Goal: Task Accomplishment & Management: Manage account settings

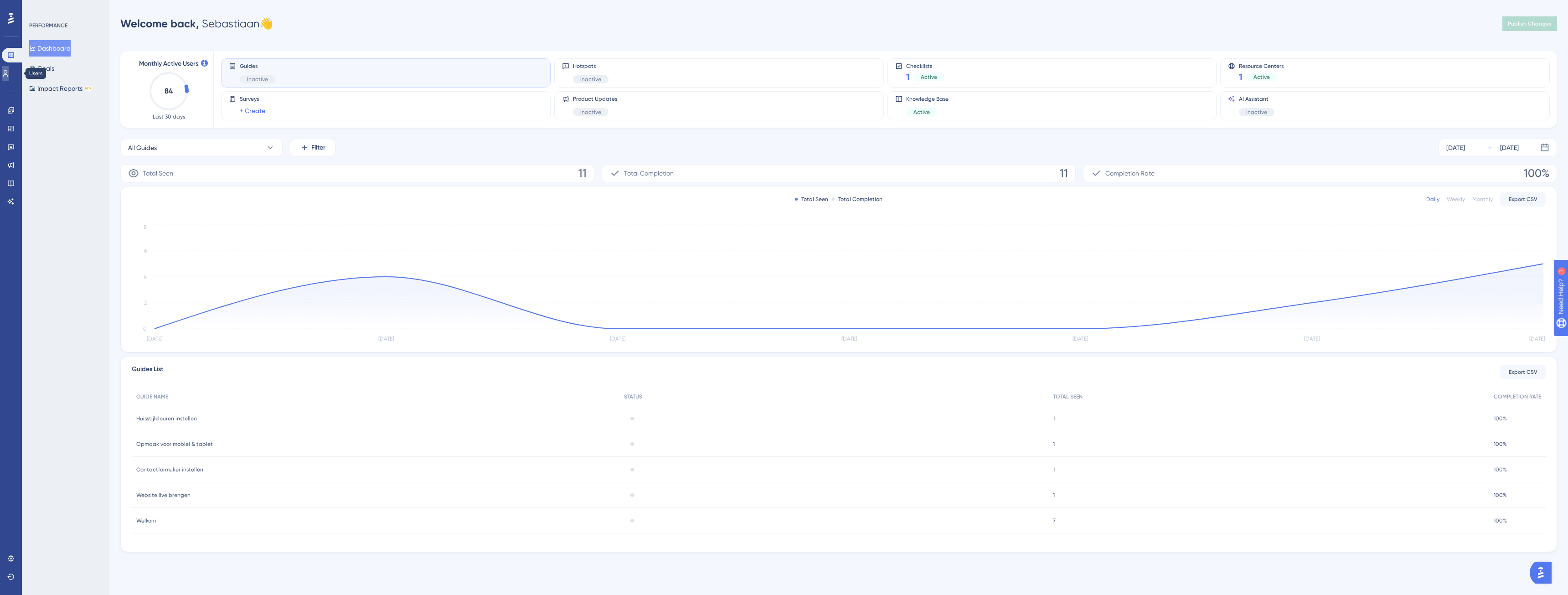
click at [6, 75] on link at bounding box center [5, 73] width 7 height 15
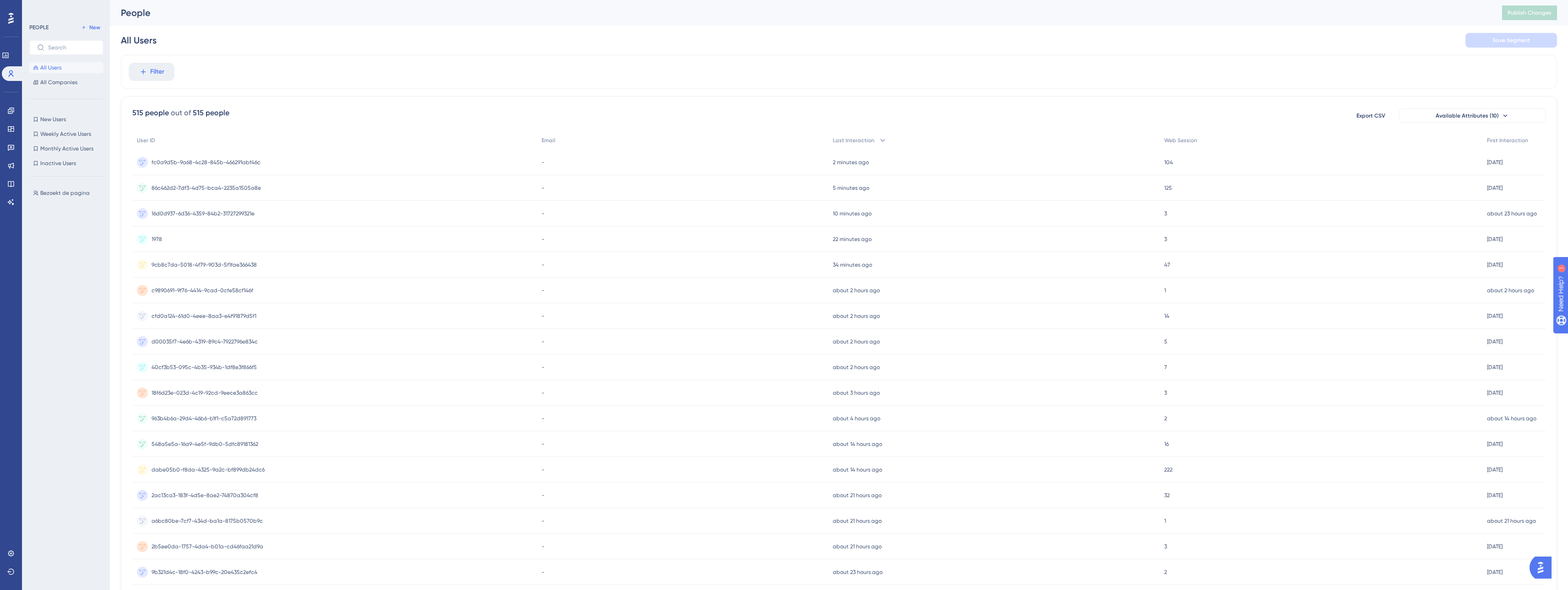
click at [8, 17] on div at bounding box center [11, 18] width 15 height 15
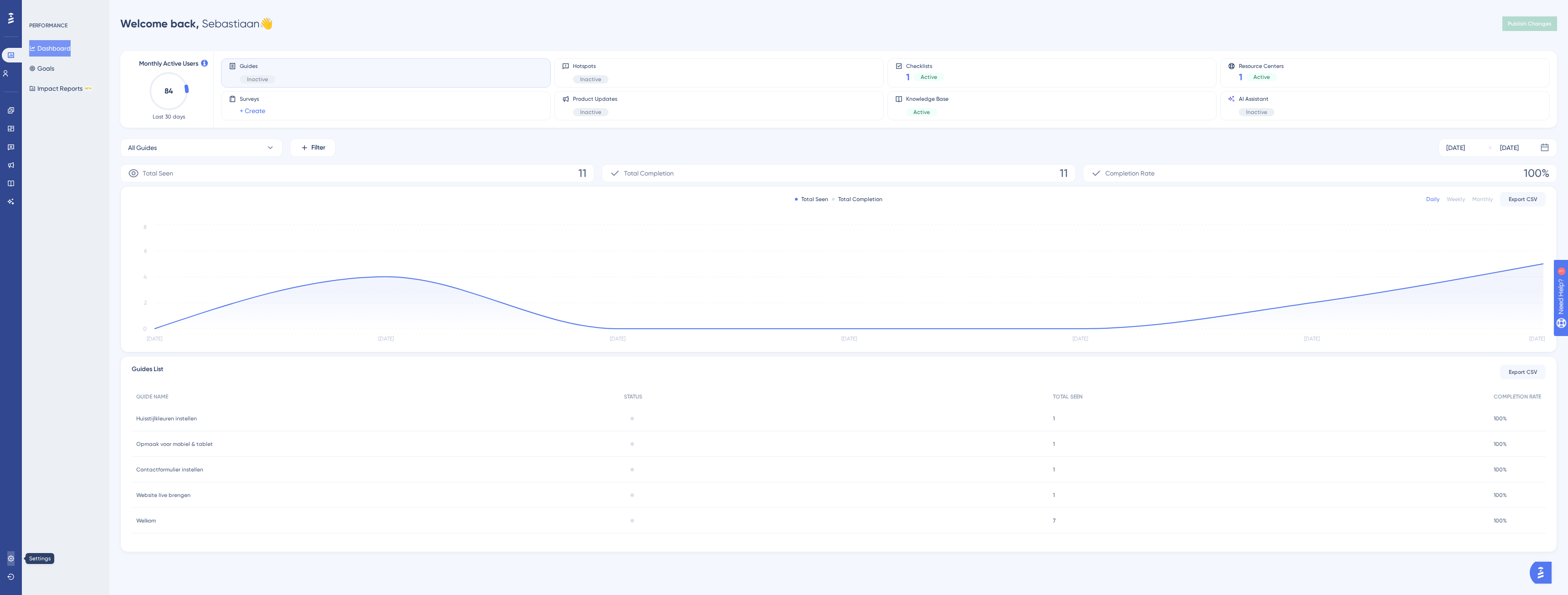
click at [9, 557] on icon at bounding box center [10, 558] width 6 height 6
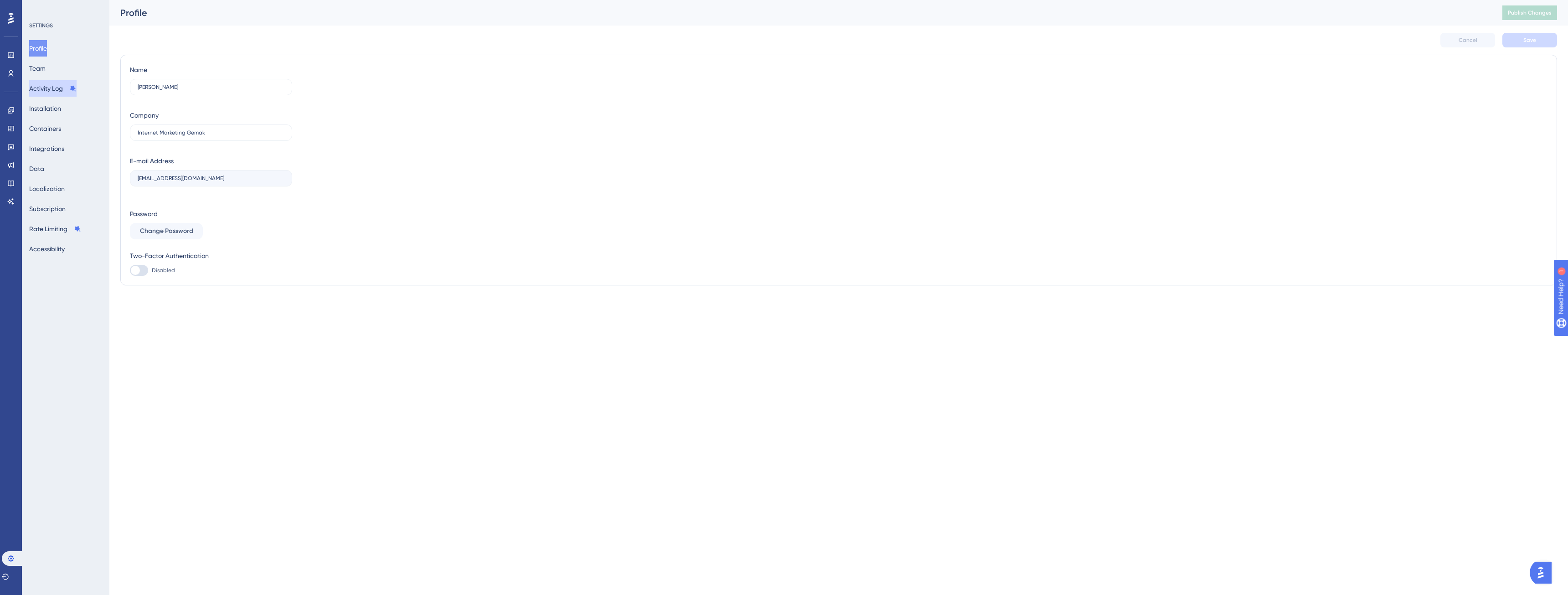
click at [62, 90] on button "Activity Log" at bounding box center [53, 89] width 47 height 17
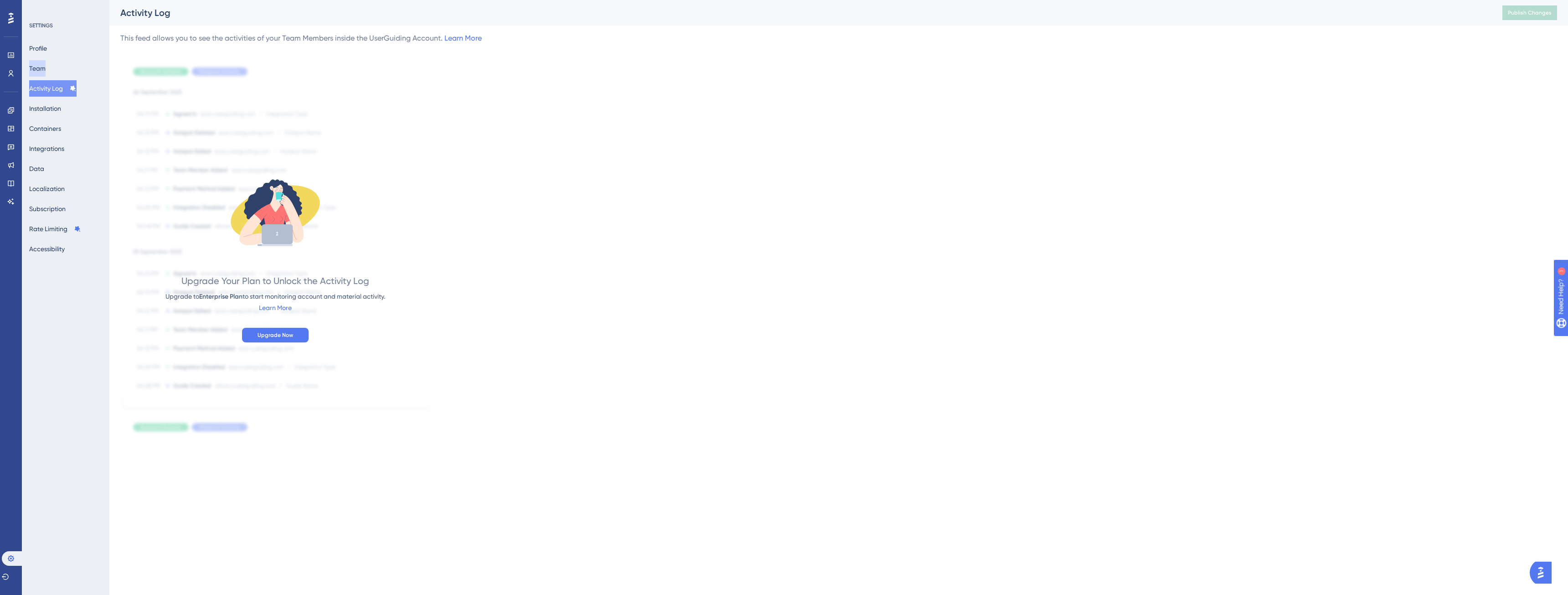
click at [46, 64] on button "Team" at bounding box center [38, 68] width 17 height 17
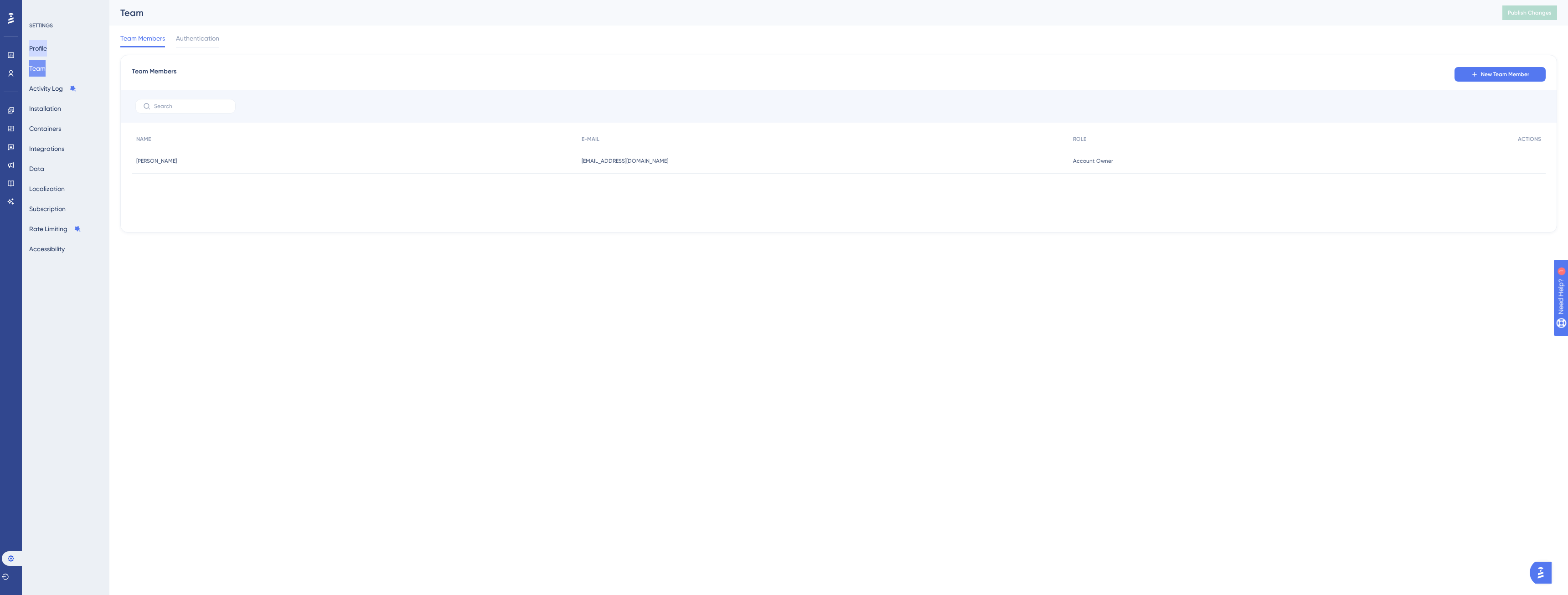
click at [47, 54] on button "Profile" at bounding box center [38, 48] width 18 height 17
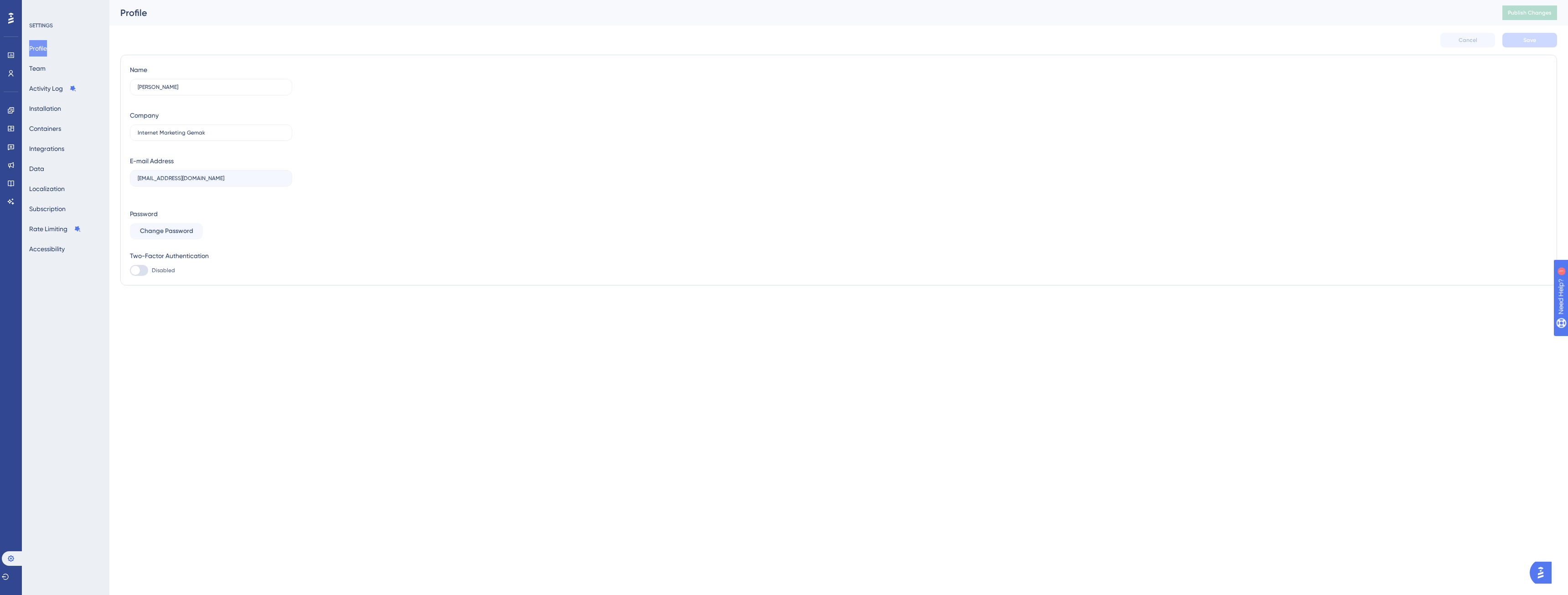
click at [50, 178] on div "Profile Team Activity Log Installation Containers Integrations Data Localizatio…" at bounding box center [66, 148] width 74 height 217
click at [52, 210] on button "Subscription" at bounding box center [47, 209] width 36 height 17
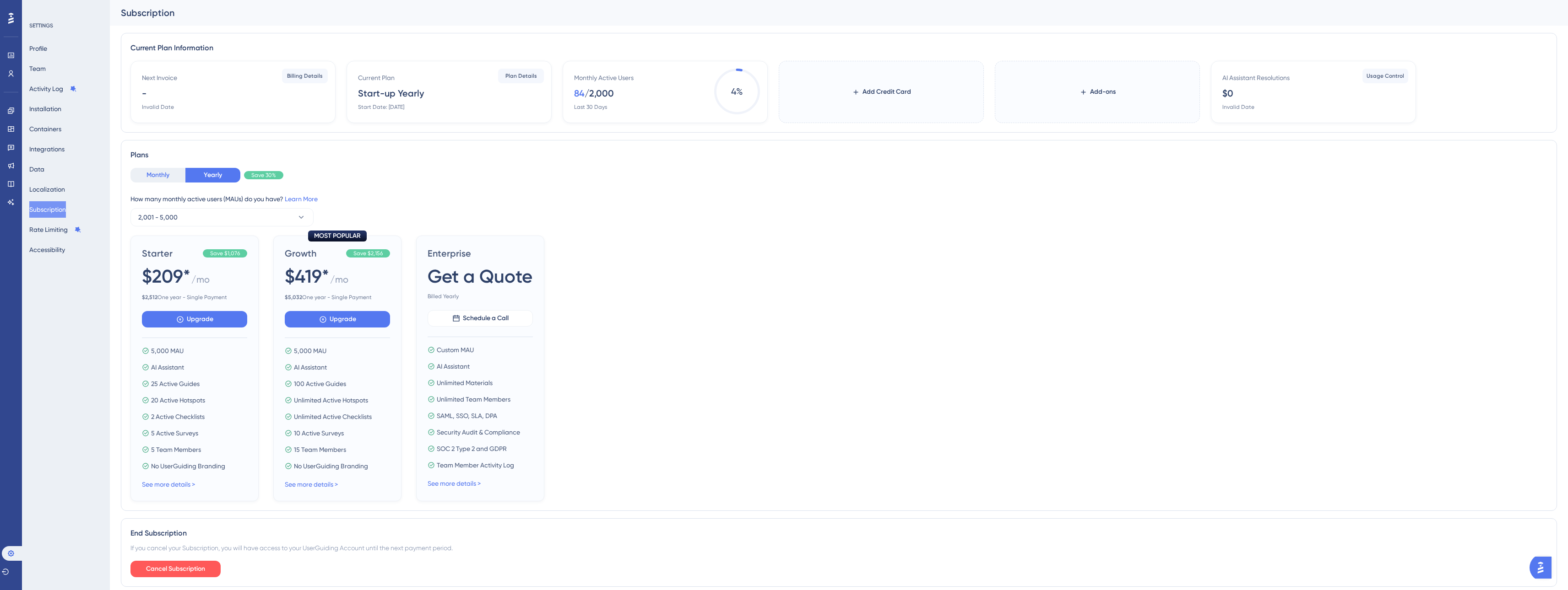
click at [155, 178] on button "Monthly" at bounding box center [158, 175] width 55 height 15
click at [210, 175] on button "Yearly" at bounding box center [213, 175] width 55 height 15
click at [159, 173] on button "Monthly" at bounding box center [158, 175] width 55 height 15
click at [1113, 93] on span "Add-ons" at bounding box center [1103, 91] width 26 height 11
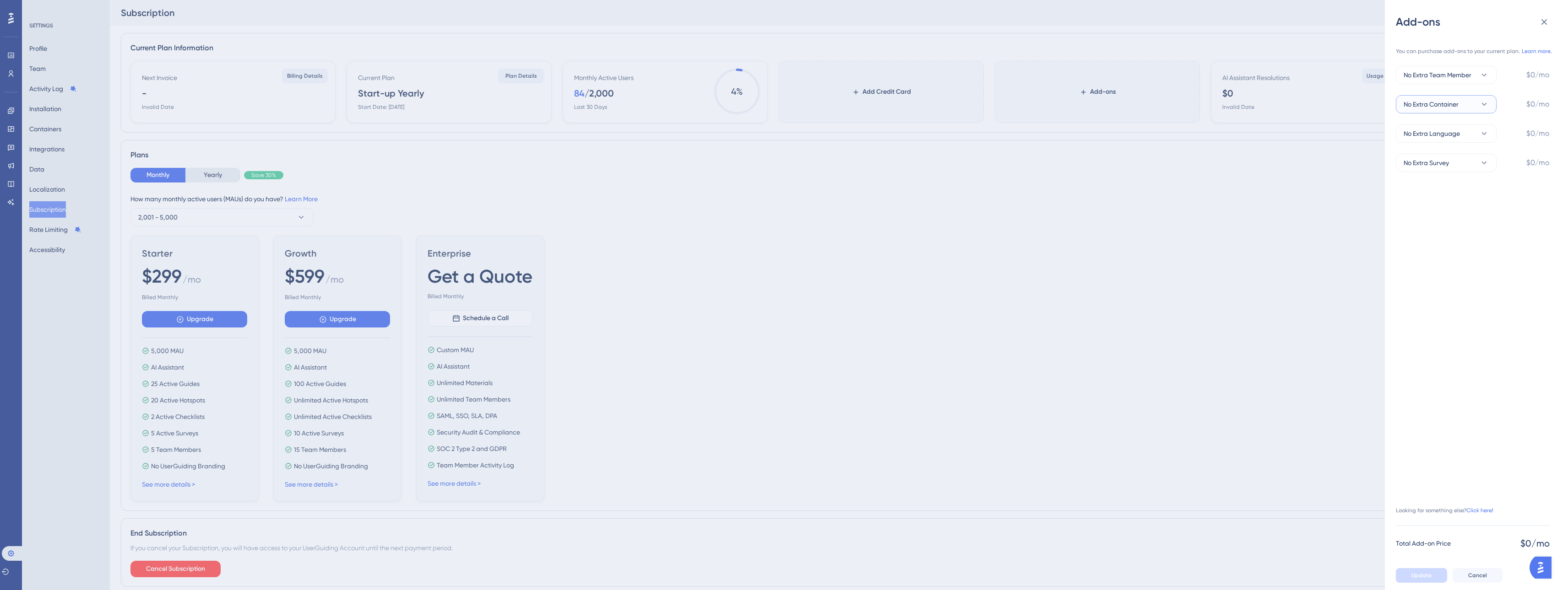
click at [1450, 107] on span "No Extra Container" at bounding box center [1431, 104] width 55 height 11
click at [1455, 100] on span "No Extra Container" at bounding box center [1431, 104] width 55 height 11
click at [1455, 135] on span "No Extra Language" at bounding box center [1432, 133] width 56 height 11
click at [1445, 72] on span "No Extra Team Member" at bounding box center [1437, 75] width 68 height 11
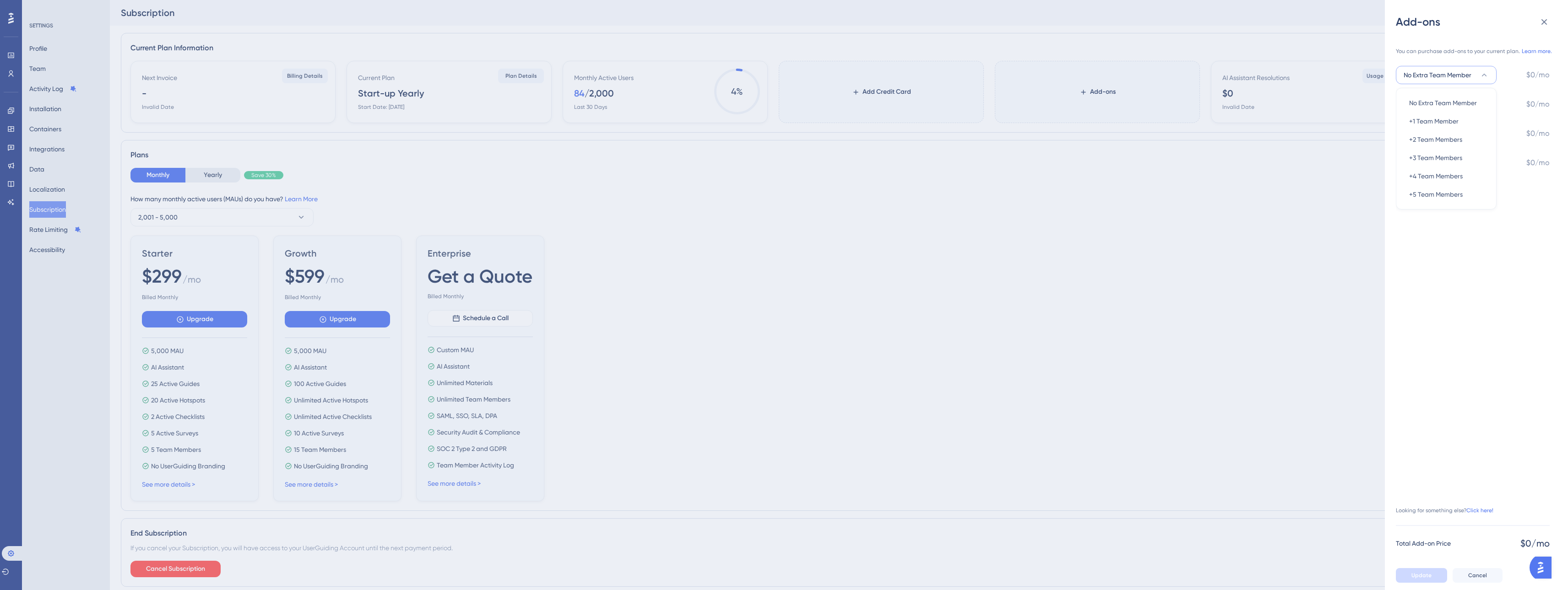
click at [1445, 72] on span "No Extra Team Member" at bounding box center [1437, 75] width 68 height 11
click at [1455, 165] on button "No Extra Survey" at bounding box center [1446, 162] width 100 height 19
click at [1450, 135] on span "No Extra Language" at bounding box center [1432, 133] width 56 height 11
click at [1450, 134] on span "No Extra Language" at bounding box center [1432, 133] width 56 height 11
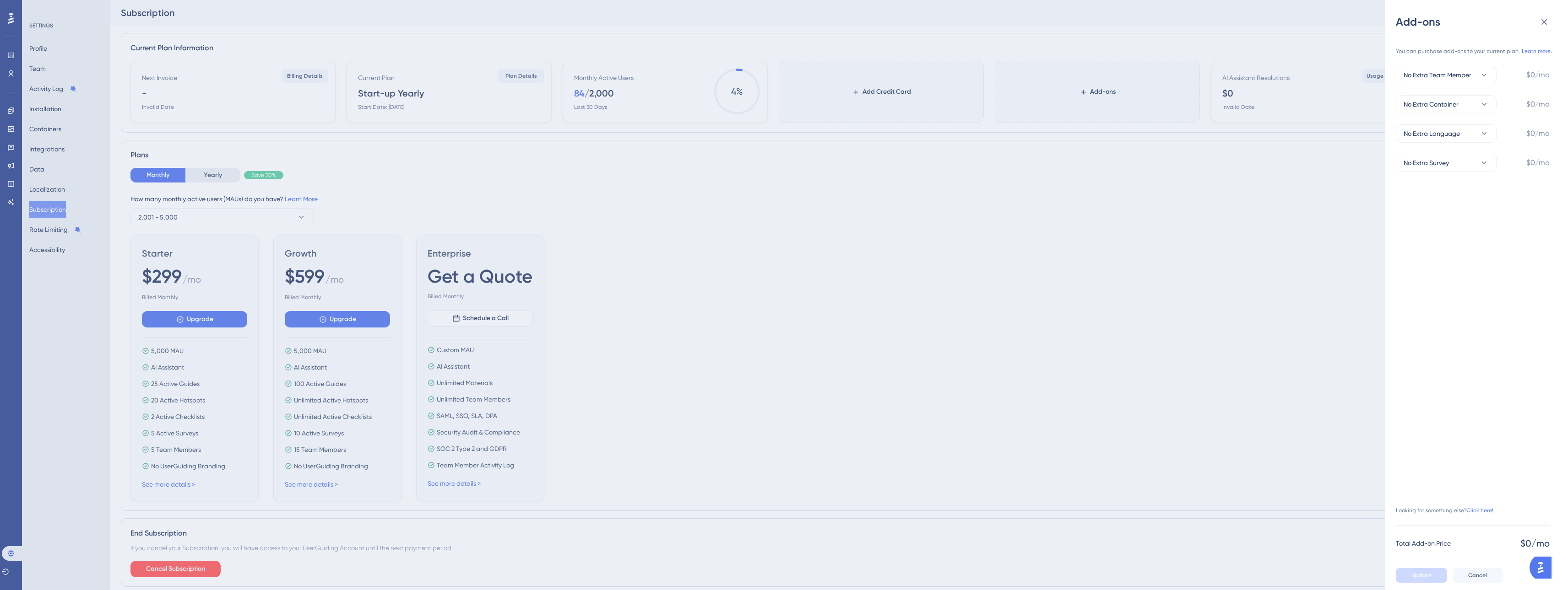
click at [1246, 244] on div "Add-ons You can purchase add-ons to your current plan. Learn more. No Extra Tea…" at bounding box center [784, 295] width 1568 height 590
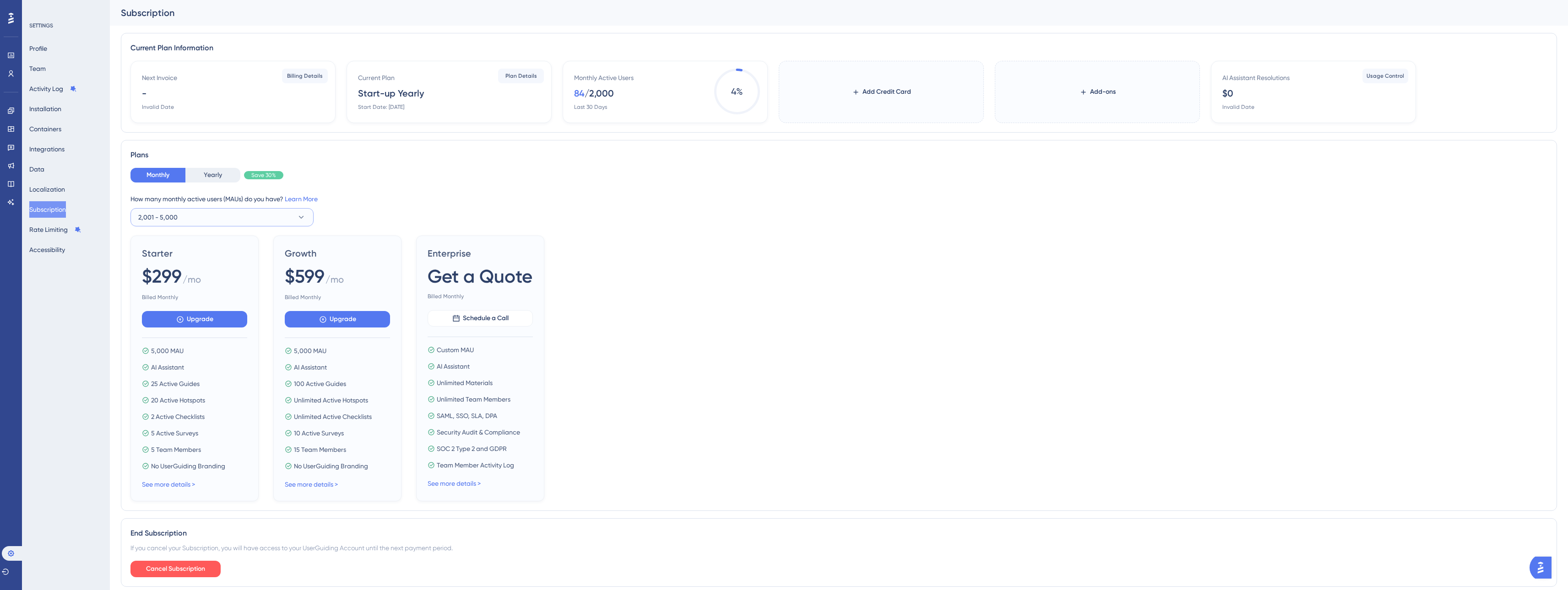
click at [272, 215] on button "2,001 - 5,000" at bounding box center [222, 217] width 183 height 19
click at [187, 247] on div "1 - 2,000 1 - 2,000" at bounding box center [222, 245] width 157 height 19
click at [212, 218] on button "1 - 2,000" at bounding box center [222, 217] width 183 height 19
click at [258, 219] on button "1 - 2,000" at bounding box center [222, 217] width 183 height 19
drag, startPoint x: 283, startPoint y: 217, endPoint x: 260, endPoint y: 228, distance: 25.5
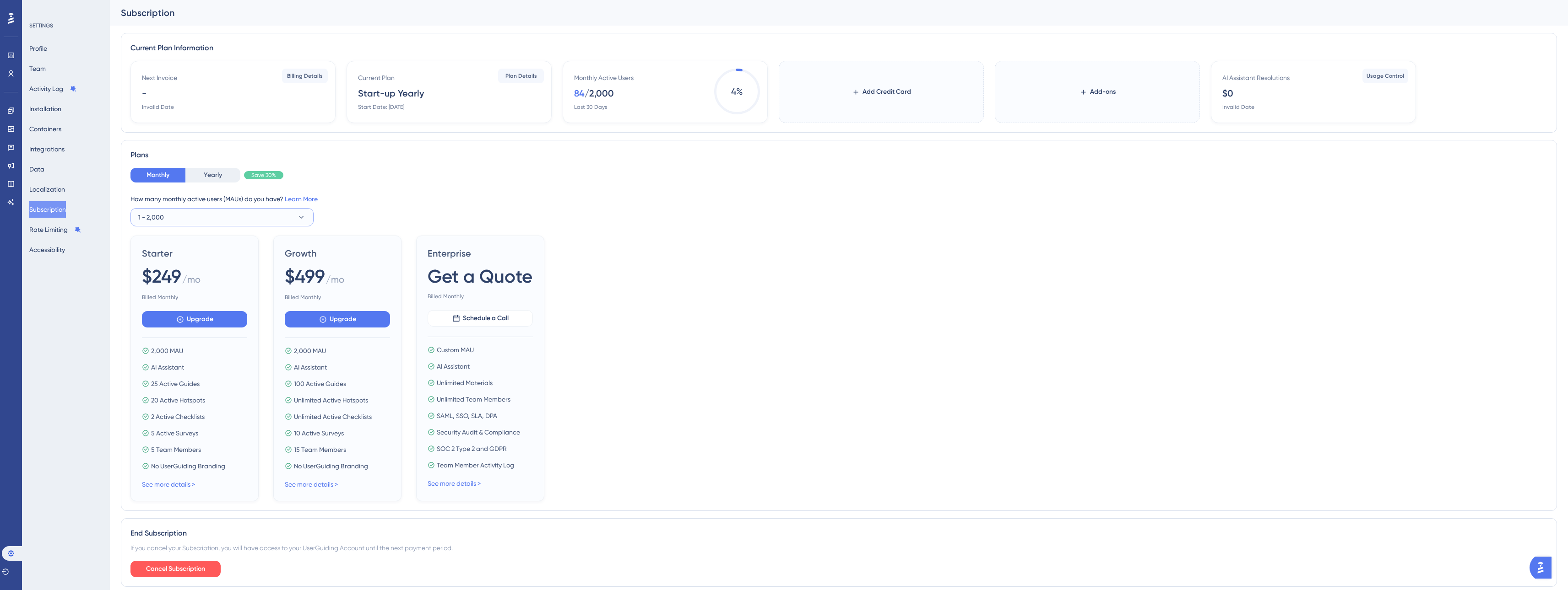
click at [283, 217] on button "1 - 2,000" at bounding box center [222, 217] width 183 height 19
click at [195, 260] on div "2,001 - 5,000 2,001 - 5,000" at bounding box center [222, 263] width 157 height 19
click at [218, 214] on button "2,001 - 5,000" at bounding box center [222, 217] width 183 height 19
click at [182, 283] on span "5,001 - 10,000" at bounding box center [165, 281] width 43 height 11
click at [198, 221] on button "5,001 - 10,000" at bounding box center [222, 217] width 183 height 19
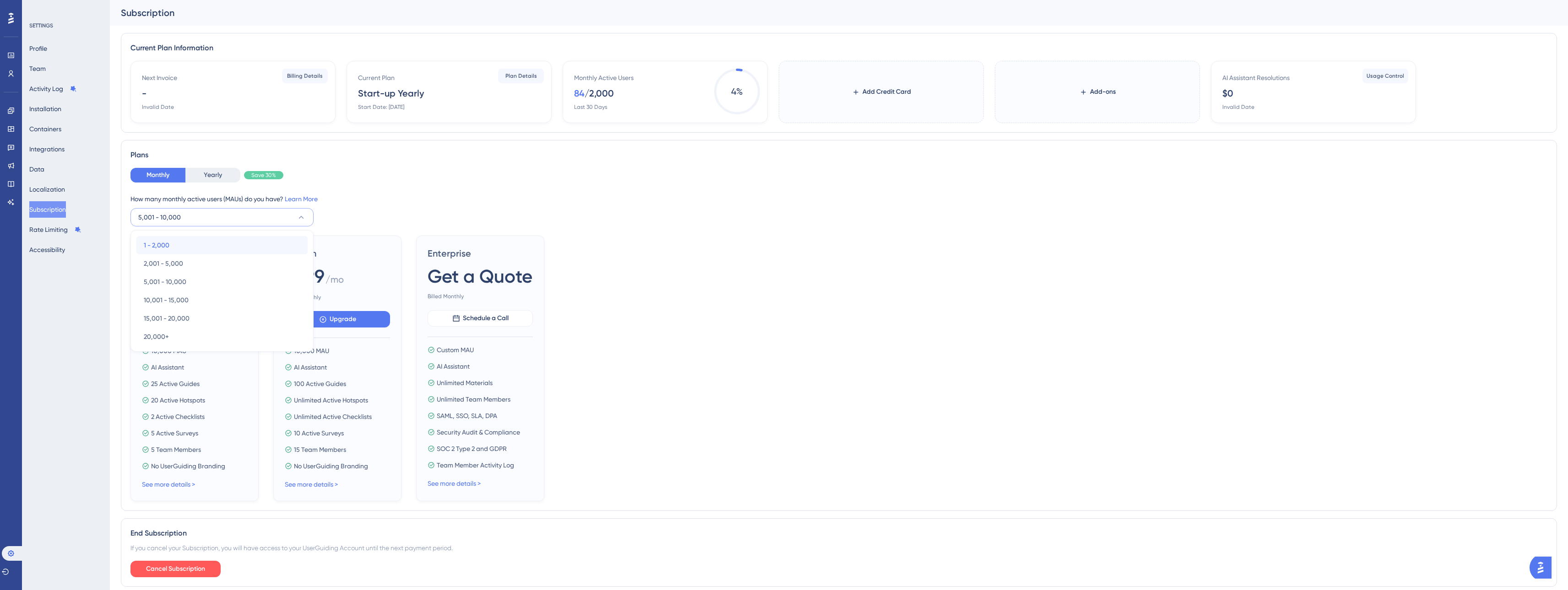
click at [181, 244] on div "1 - 2,000 1 - 2,000" at bounding box center [222, 245] width 157 height 19
click at [305, 197] on link "Learn More" at bounding box center [301, 199] width 33 height 7
click at [214, 217] on button "1 - 2,000" at bounding box center [222, 217] width 183 height 19
click at [183, 261] on div "2,001 - 5,000 2,001 - 5,000" at bounding box center [222, 263] width 157 height 19
